Goal: Information Seeking & Learning: Learn about a topic

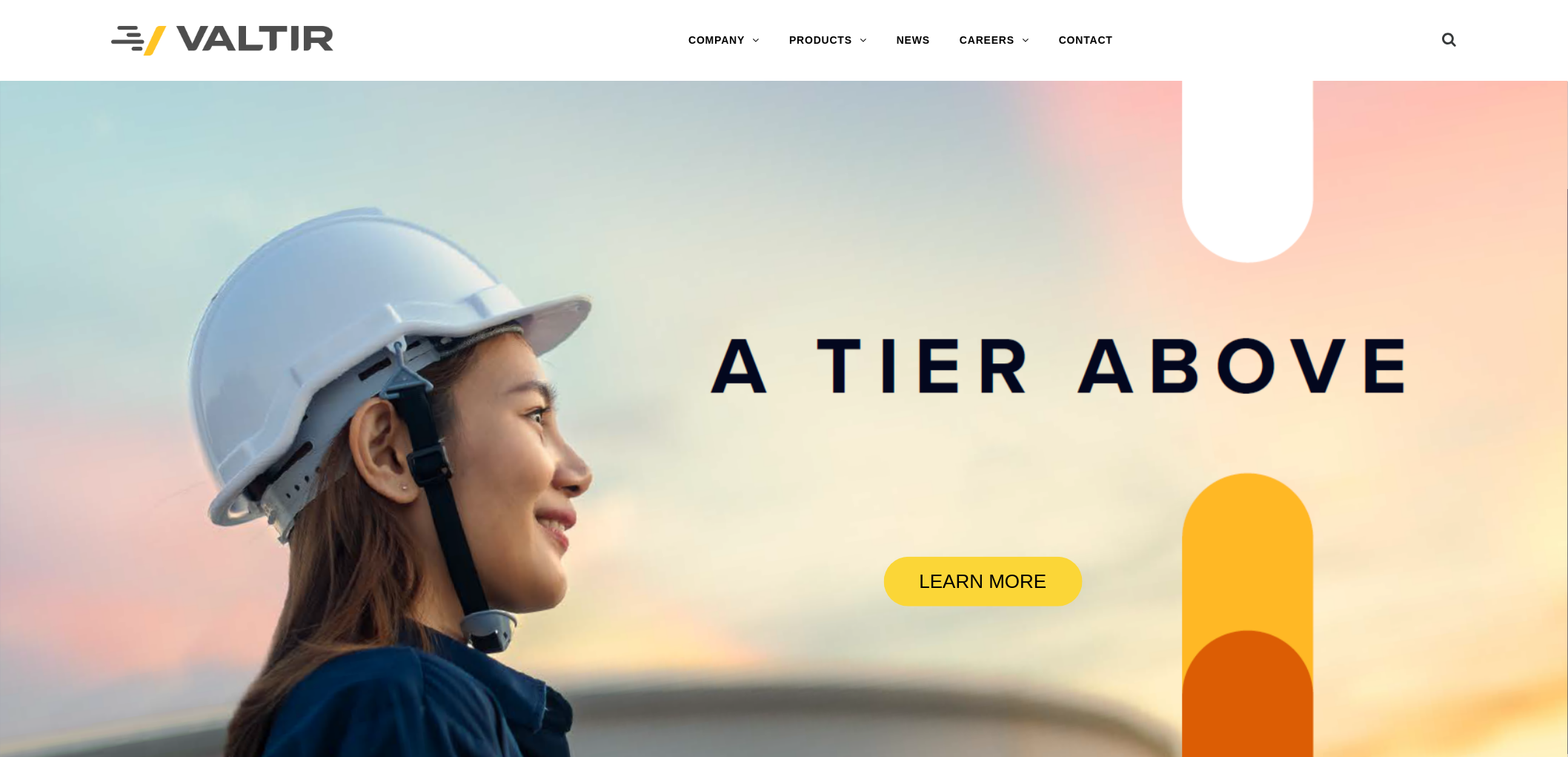
click at [829, 109] on link "BARRIERS" at bounding box center [867, 100] width 185 height 30
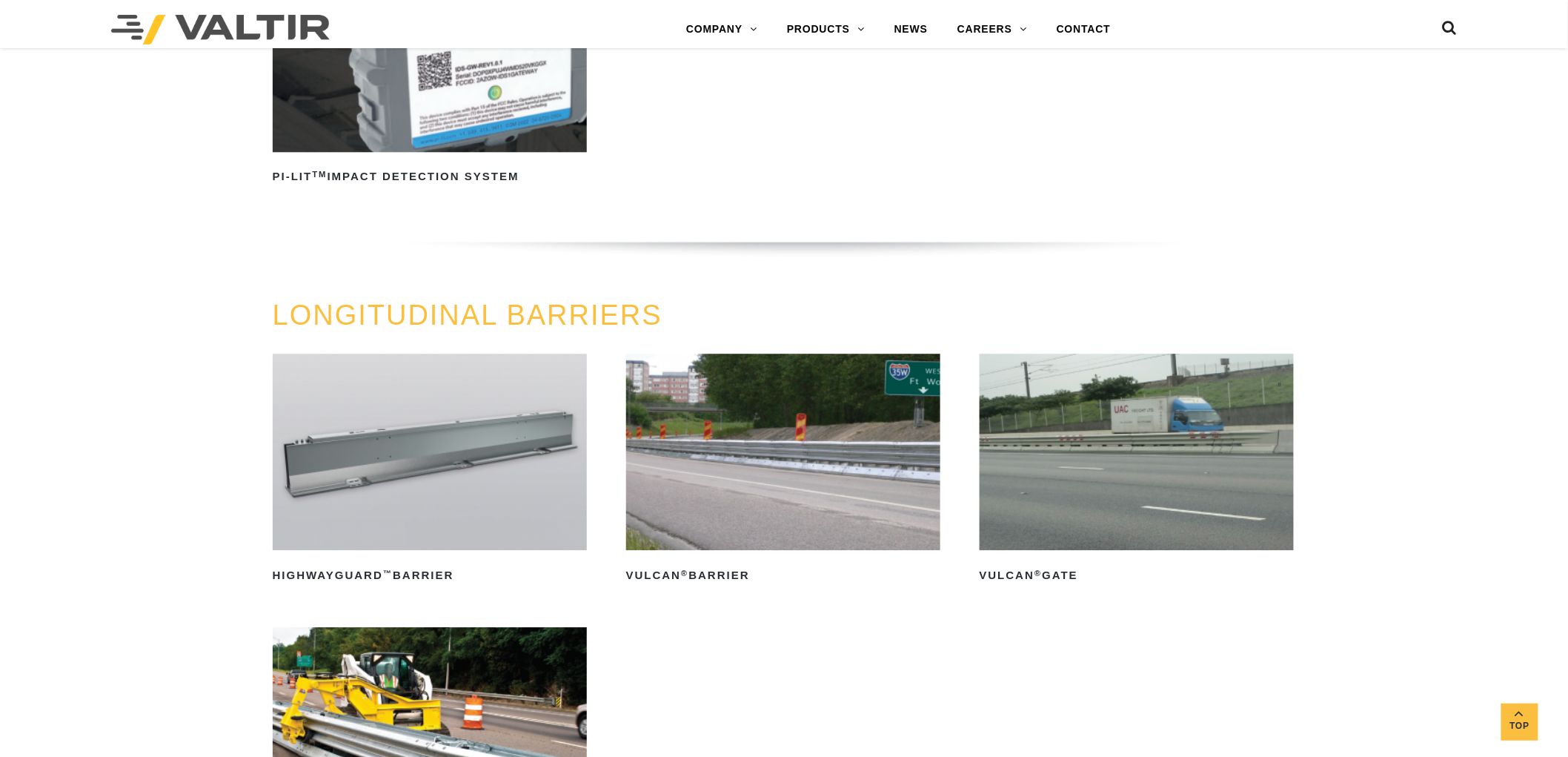
scroll to position [1648, 0]
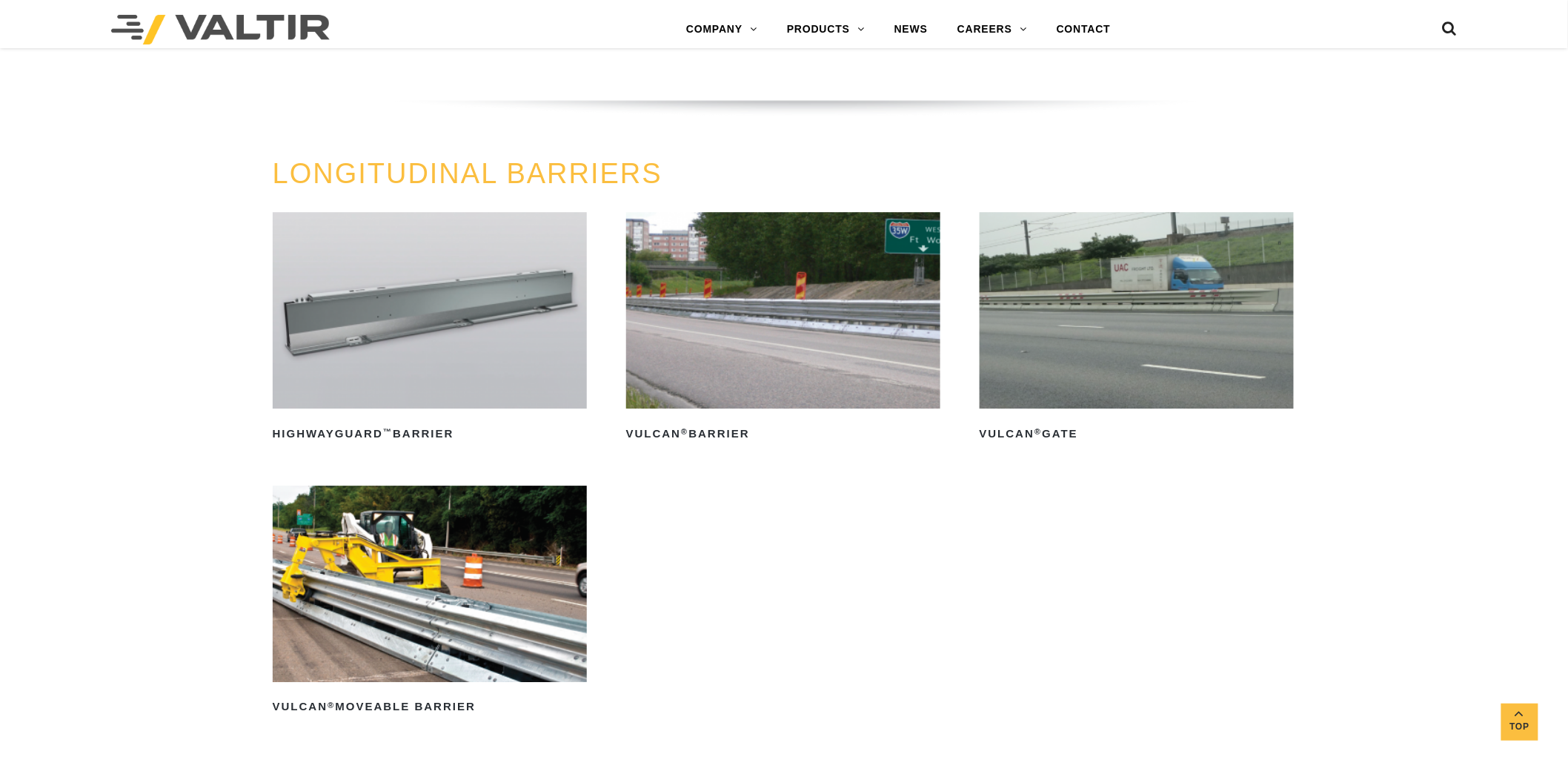
click at [810, 336] on img at bounding box center [784, 310] width 315 height 196
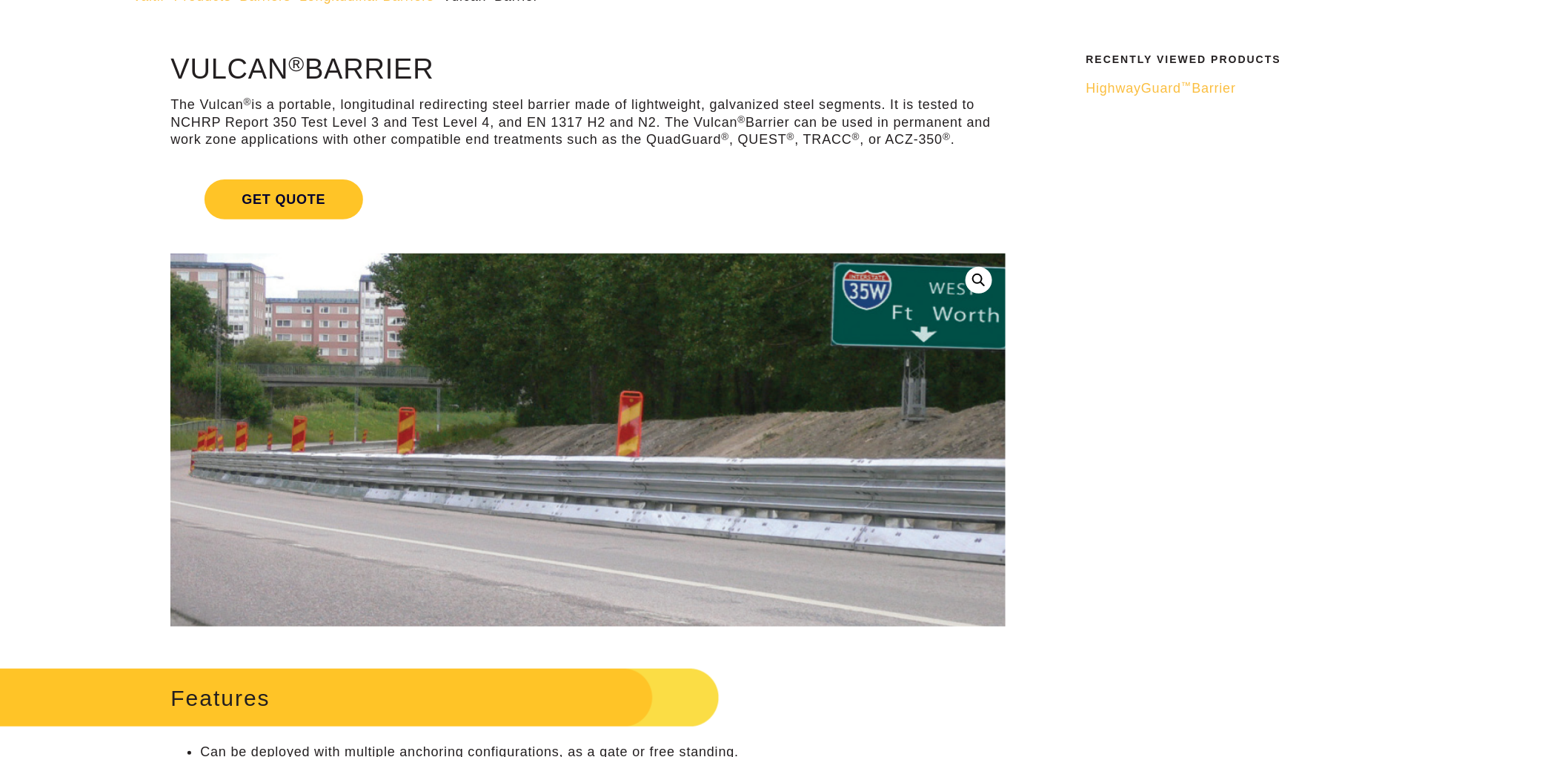
scroll to position [82, 0]
